Goal: Find specific page/section: Find specific page/section

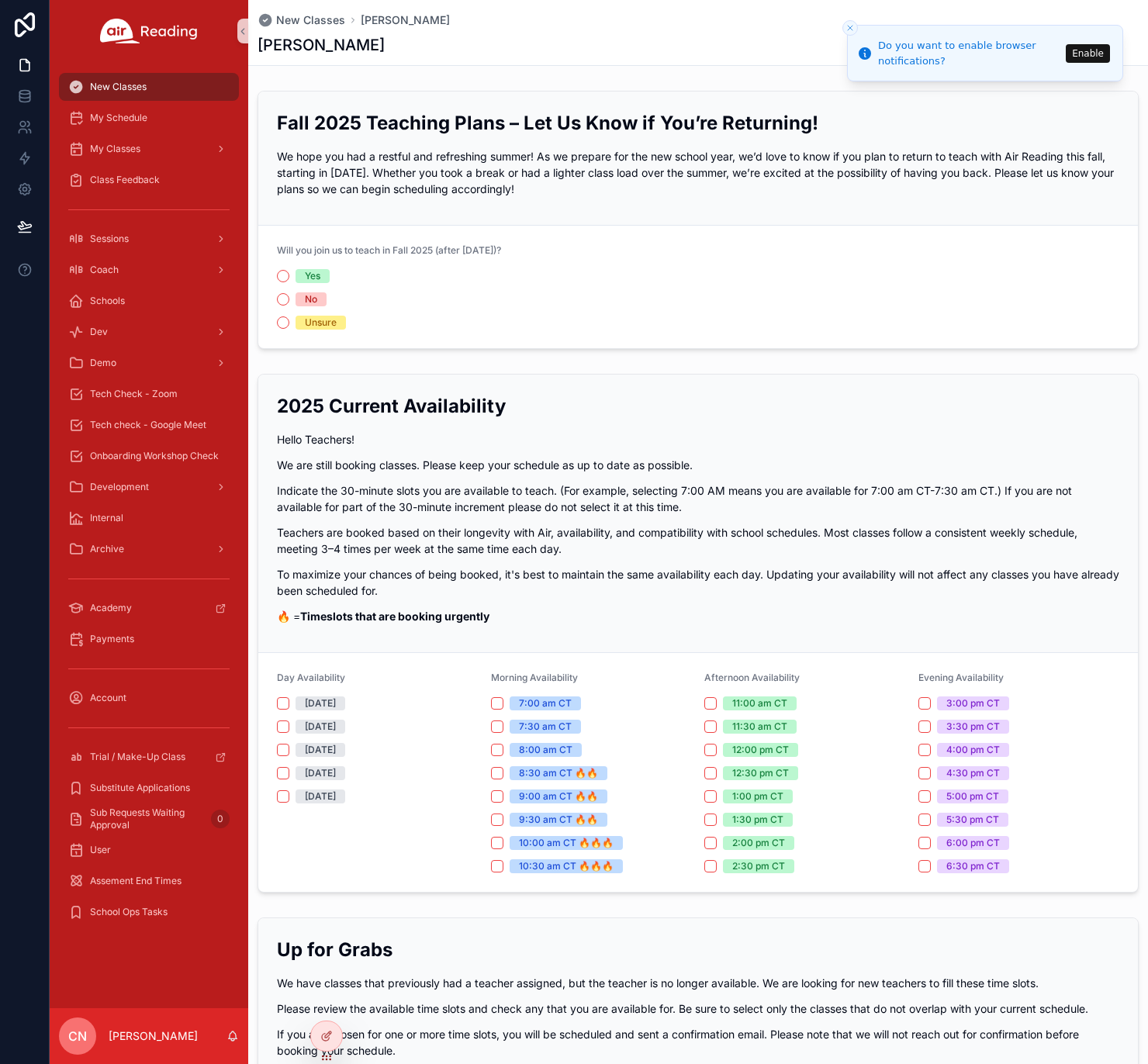
click at [1089, 53] on button "Enable" at bounding box center [1087, 53] width 44 height 18
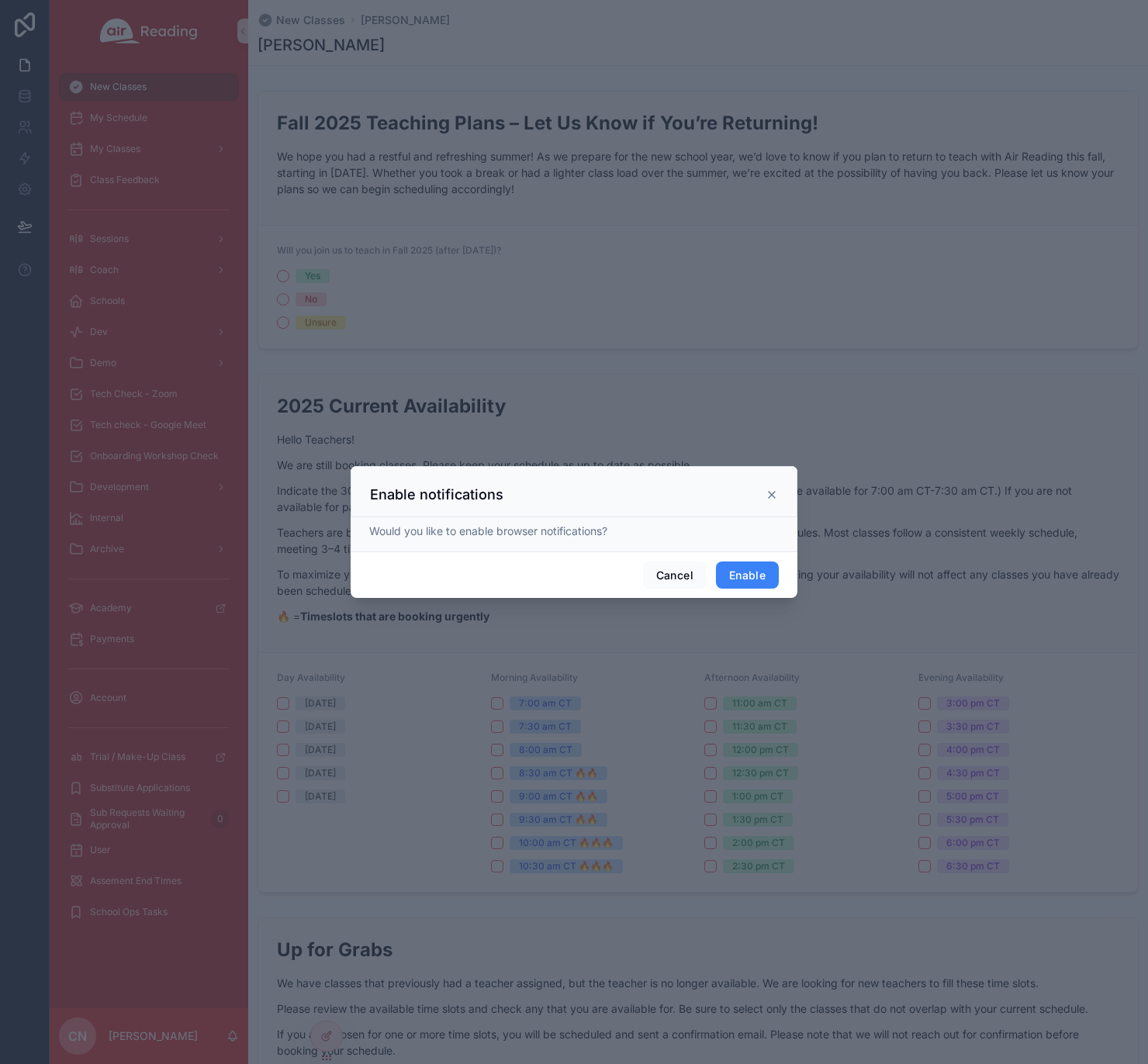
click at [766, 573] on button "Enable" at bounding box center [747, 575] width 63 height 28
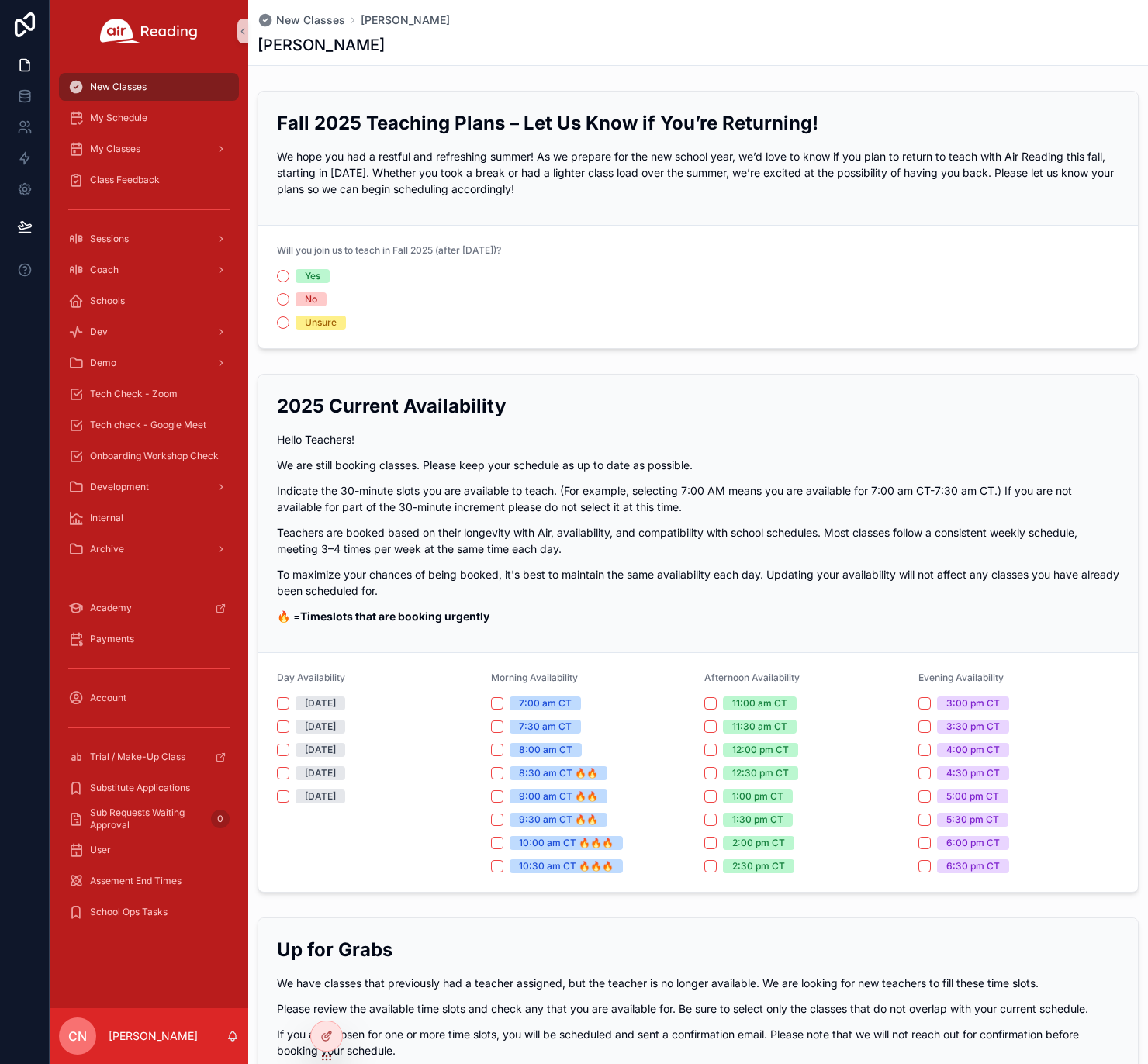
click at [79, 1038] on span "CN" at bounding box center [77, 1035] width 18 height 18
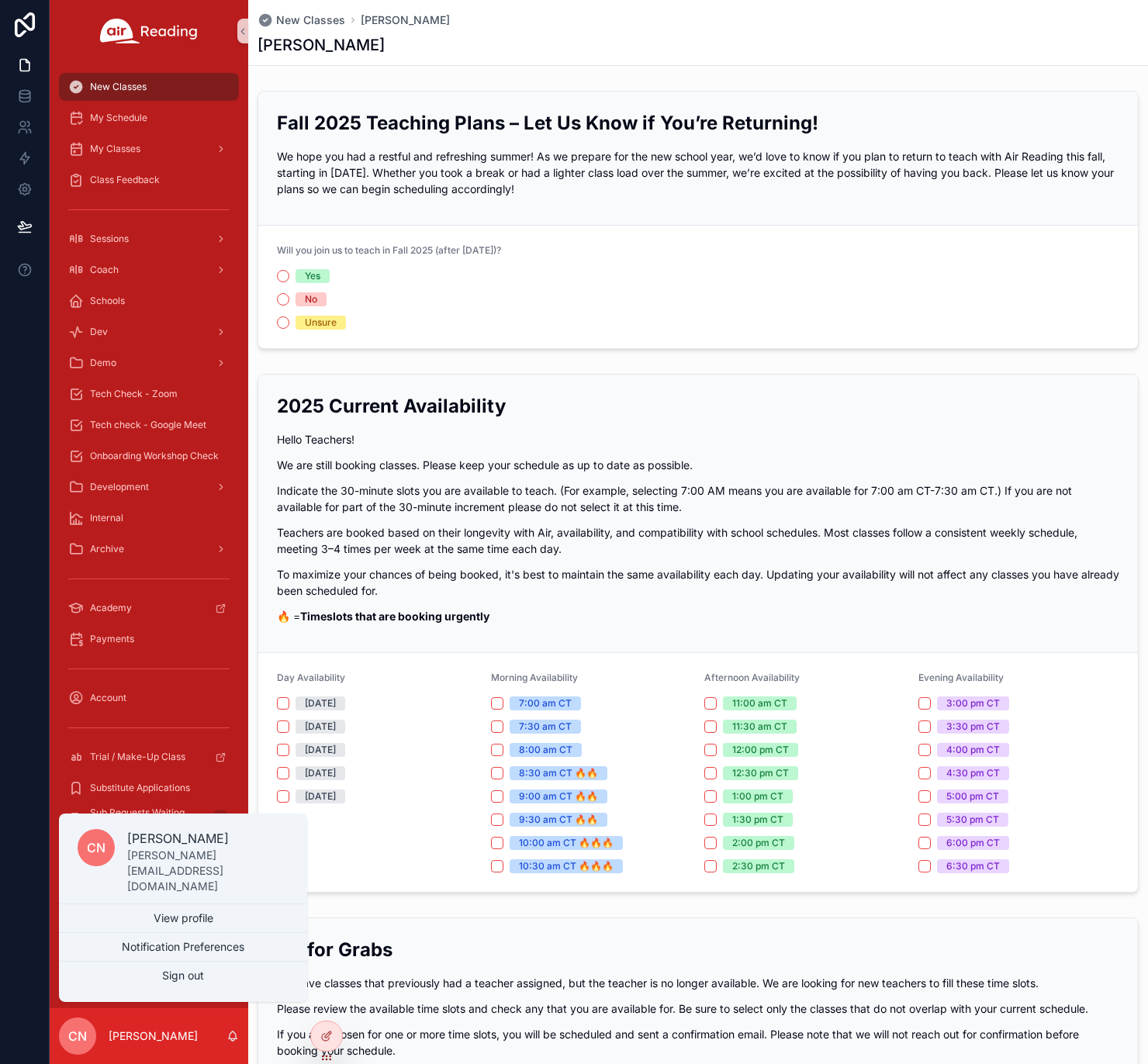
click at [79, 1038] on span "CN" at bounding box center [77, 1035] width 18 height 18
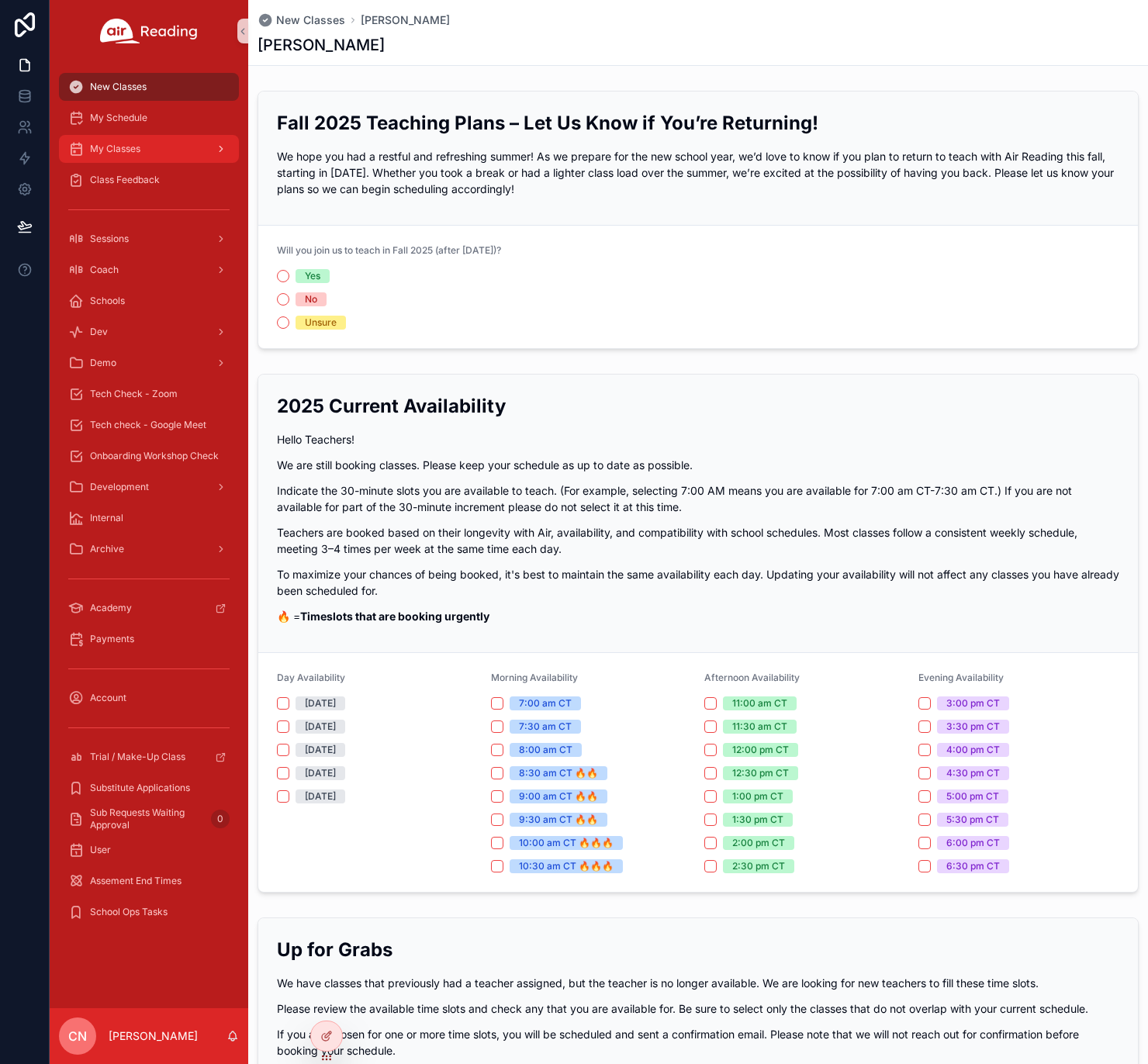
click at [99, 149] on span "My Classes" at bounding box center [115, 149] width 51 height 12
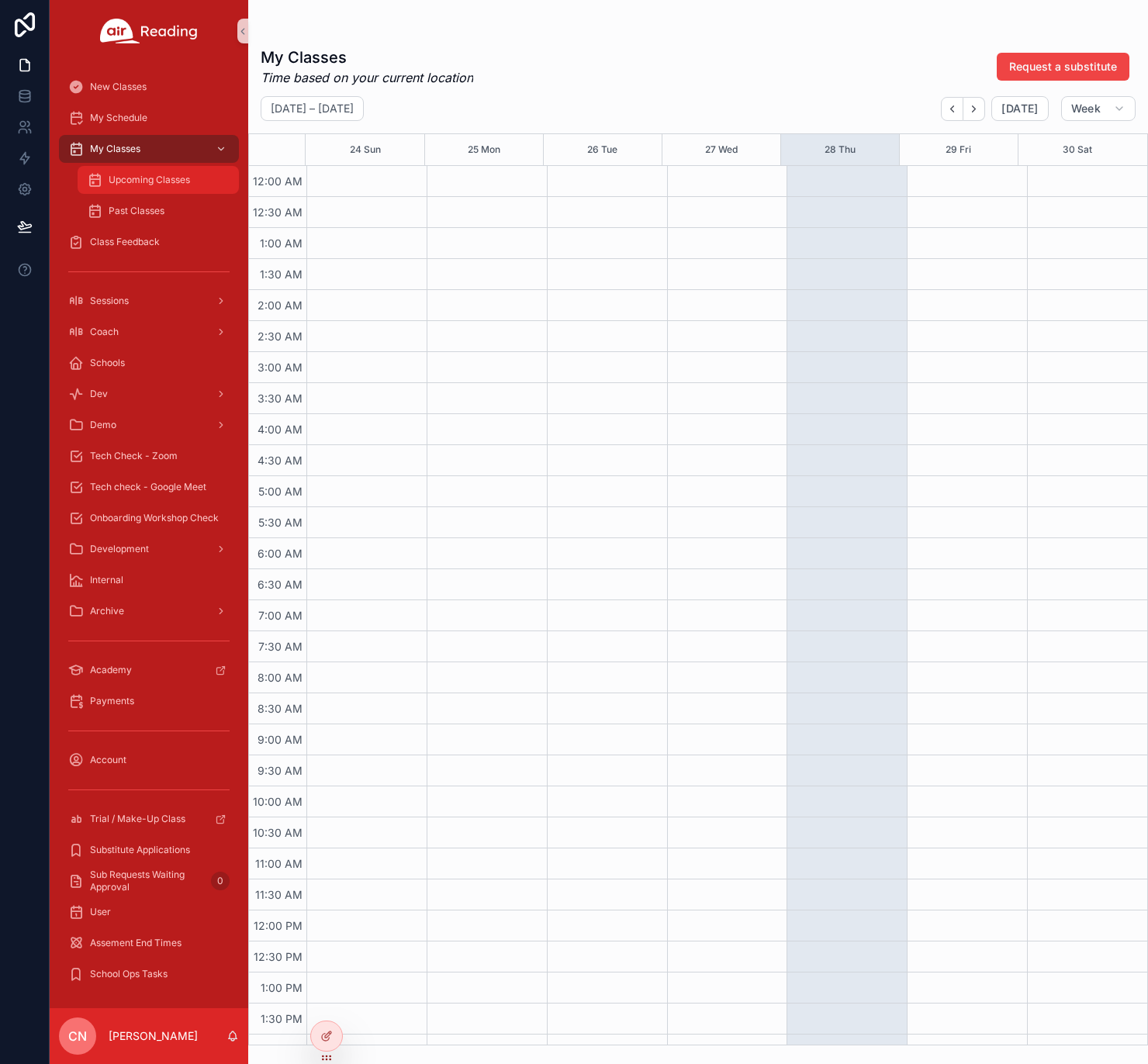
click at [149, 180] on span "Upcoming Classes" at bounding box center [149, 179] width 81 height 12
